Goal: Information Seeking & Learning: Learn about a topic

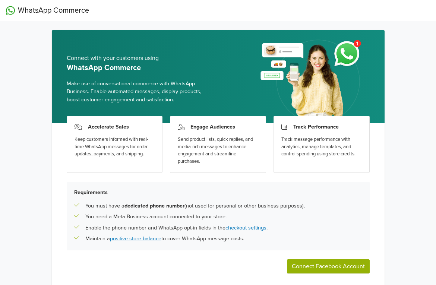
scroll to position [31, 0]
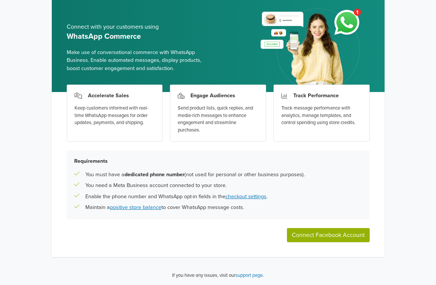
click at [102, 101] on div "Accelerate Sales Keep customers informed with real-time WhatsApp messages for o…" at bounding box center [115, 113] width 96 height 57
click at [107, 93] on h3 "Accelerate Sales" at bounding box center [108, 95] width 41 height 6
click at [212, 107] on div "Send product lists, quick replies, and media-rich messages to enhance engagemen…" at bounding box center [218, 119] width 80 height 29
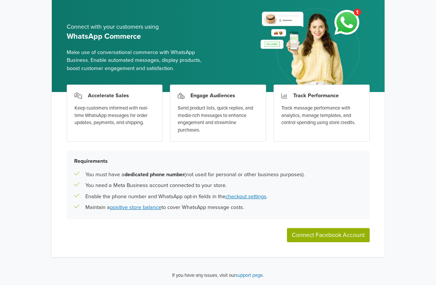
click at [215, 95] on h3 "Engage Audiences" at bounding box center [212, 95] width 45 height 6
click at [198, 102] on div "Engage Audiences Send product lists, quick replies, and media-rich messages to …" at bounding box center [218, 113] width 96 height 57
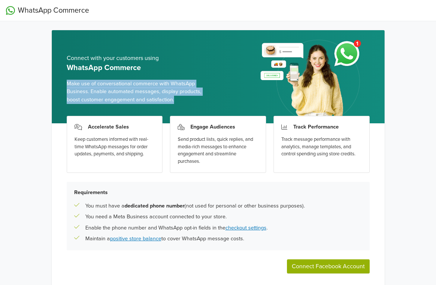
drag, startPoint x: 67, startPoint y: 82, endPoint x: 208, endPoint y: 108, distance: 144.2
click at [208, 108] on div "Connect with your customers using WhatsApp Commerce Make use of conversational …" at bounding box center [140, 79] width 146 height 88
click at [178, 103] on span "Make use of conversational commerce with WhatsApp Business. Enable automated me…" at bounding box center [140, 92] width 146 height 24
drag, startPoint x: 181, startPoint y: 102, endPoint x: 66, endPoint y: 77, distance: 117.4
click at [66, 77] on div "Connect with your customers using WhatsApp Commerce Make use of conversational …" at bounding box center [218, 76] width 332 height 93
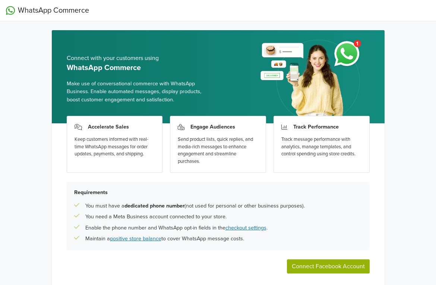
click at [73, 64] on h5 "WhatsApp Commerce" at bounding box center [140, 67] width 146 height 9
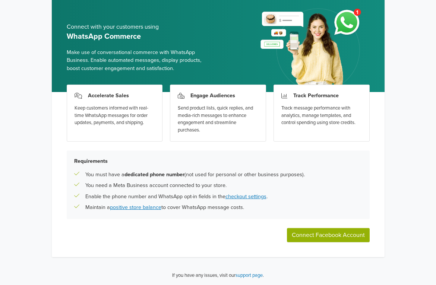
click at [26, 197] on div "WhatsApp Commerce Connect with your customers using WhatsApp Commerce Make use …" at bounding box center [218, 127] width 436 height 316
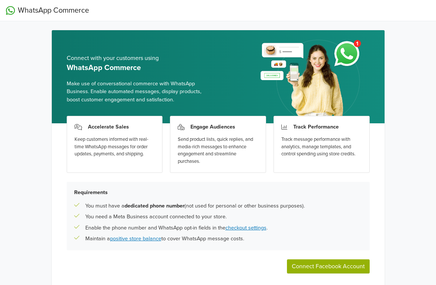
scroll to position [31, 0]
